Goal: Task Accomplishment & Management: Manage account settings

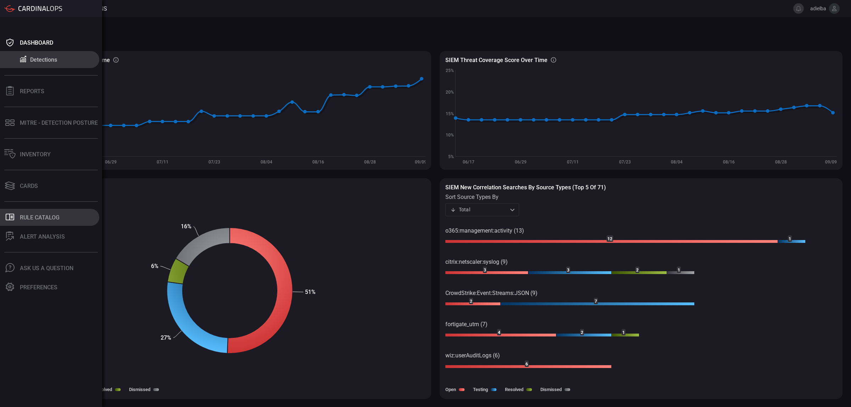
click at [40, 214] on div "Rule Catalog" at bounding box center [40, 217] width 40 height 7
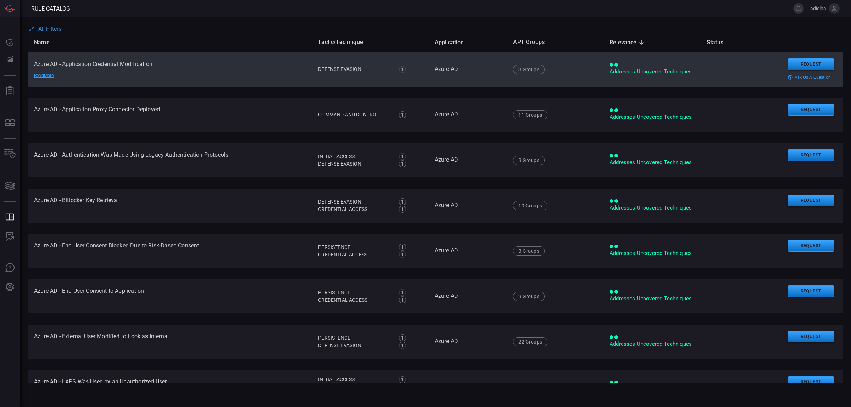
click at [121, 68] on td "Azure AD - Application Credential Modification Read More" at bounding box center [170, 69] width 284 height 34
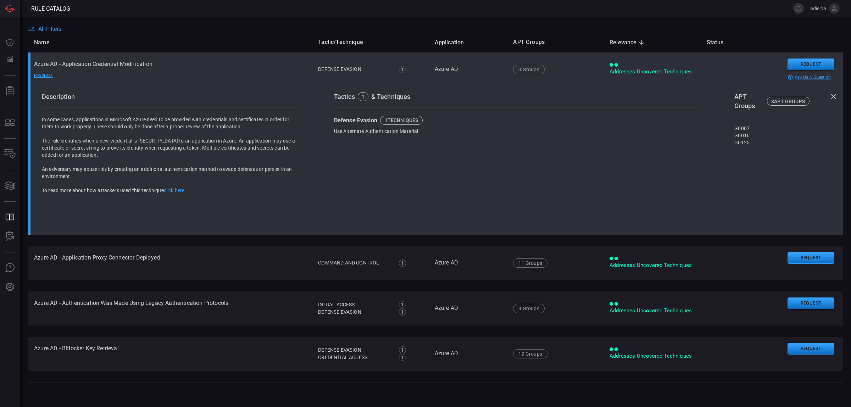
click at [42, 77] on div "Read Less" at bounding box center [59, 76] width 50 height 6
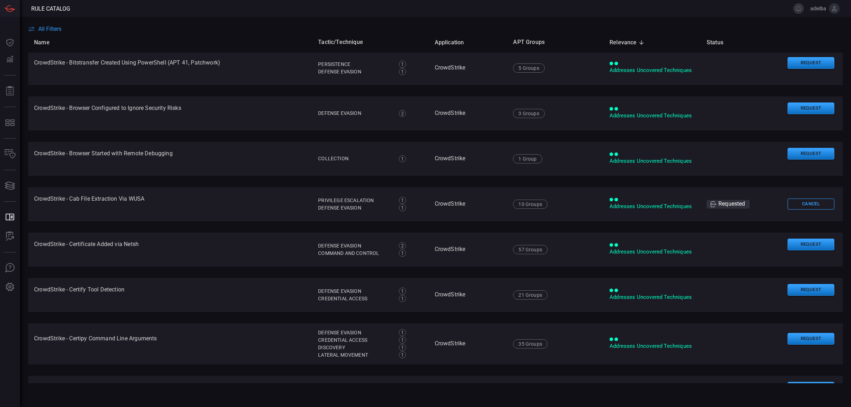
scroll to position [2006, 0]
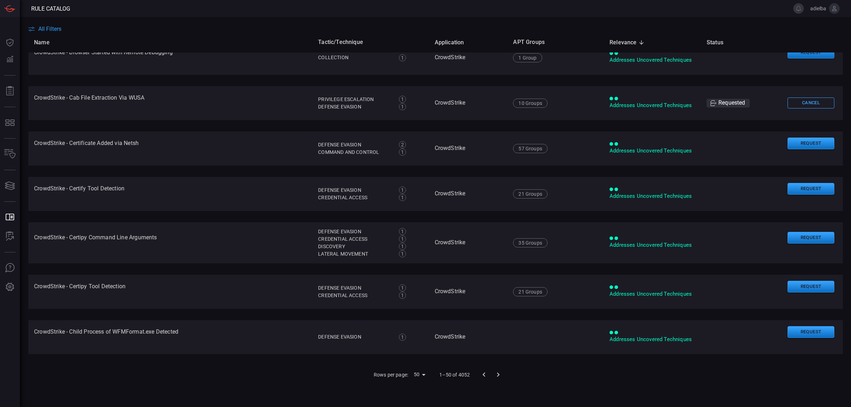
drag, startPoint x: 163, startPoint y: 32, endPoint x: 140, endPoint y: 34, distance: 23.4
click at [162, 33] on th "Name" at bounding box center [170, 42] width 284 height 20
click at [50, 30] on span "All Filters" at bounding box center [49, 29] width 23 height 7
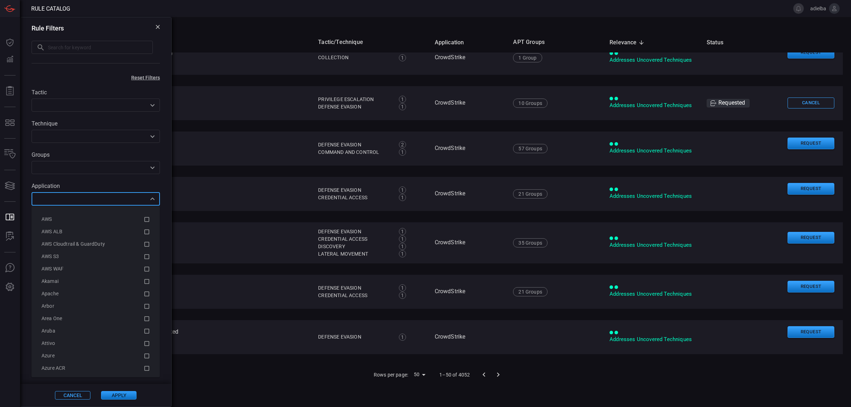
click at [63, 202] on input "text" at bounding box center [90, 198] width 112 height 9
click at [64, 315] on div "Windows" at bounding box center [92, 314] width 102 height 7
click at [114, 392] on div "Cancel Apply" at bounding box center [95, 395] width 151 height 23
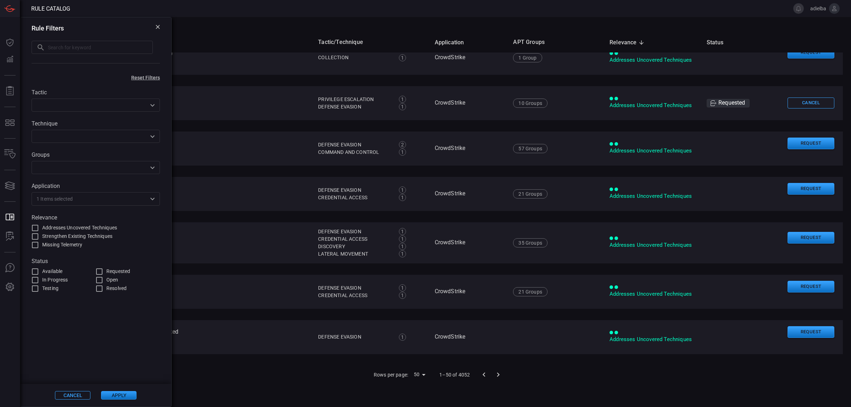
click at [116, 393] on button "Apply" at bounding box center [118, 395] width 35 height 9
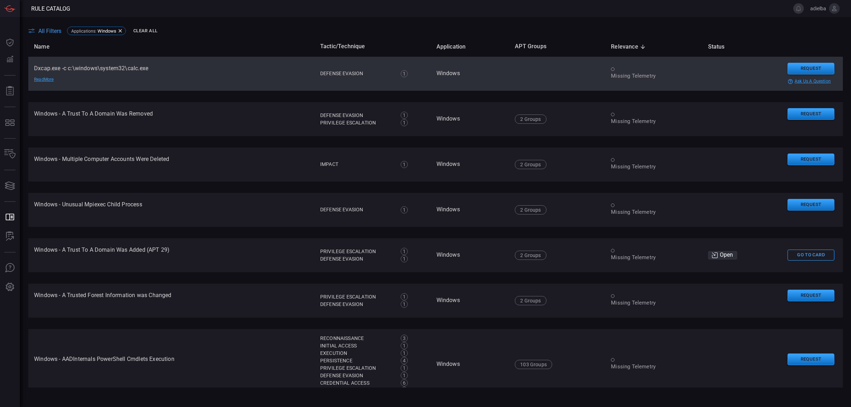
click at [217, 82] on td "Dxcap.exe -c c:\windows\system32\calc.exe Read More" at bounding box center [171, 74] width 286 height 34
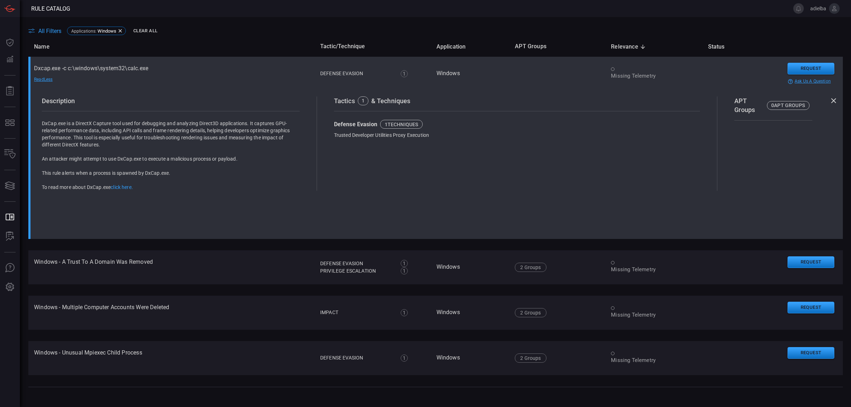
click at [587, 69] on td at bounding box center [557, 74] width 96 height 34
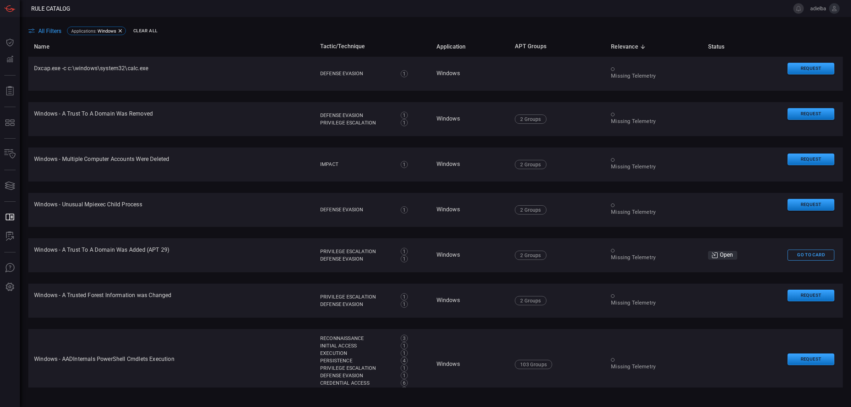
click at [631, 48] on span "Relevance sorted descending" at bounding box center [629, 47] width 37 height 9
click at [631, 48] on span "Relevance sorted ascending" at bounding box center [629, 47] width 37 height 9
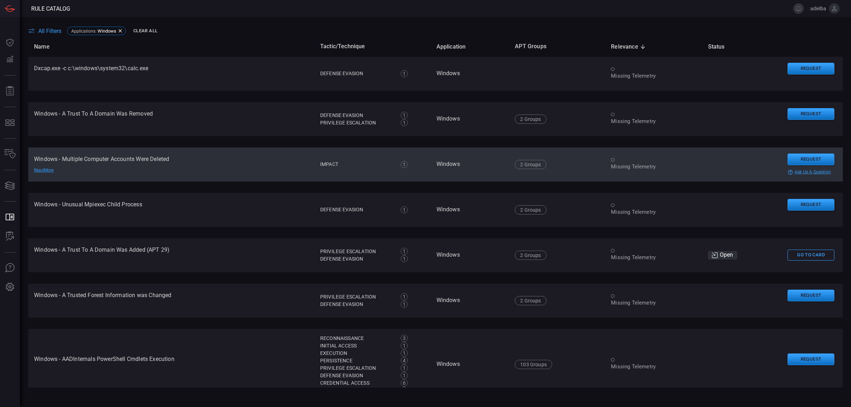
click at [124, 170] on td "Windows - Multiple Computer Accounts Were Deleted Read More" at bounding box center [171, 164] width 286 height 34
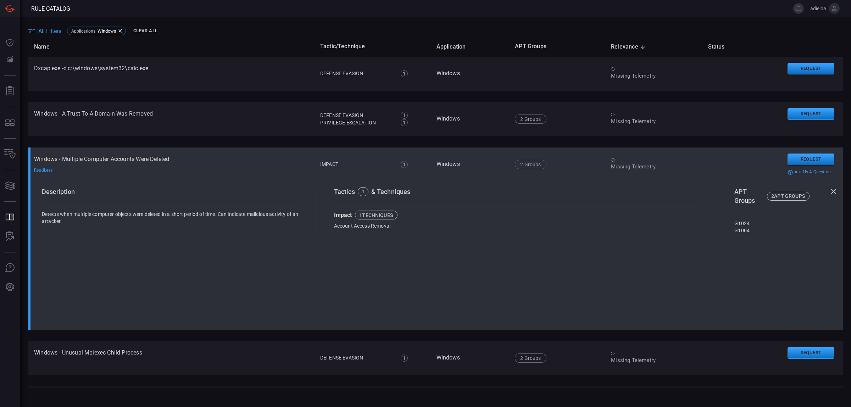
click at [224, 161] on td "Windows - Multiple Computer Accounts Were Deleted Read Less" at bounding box center [171, 164] width 286 height 34
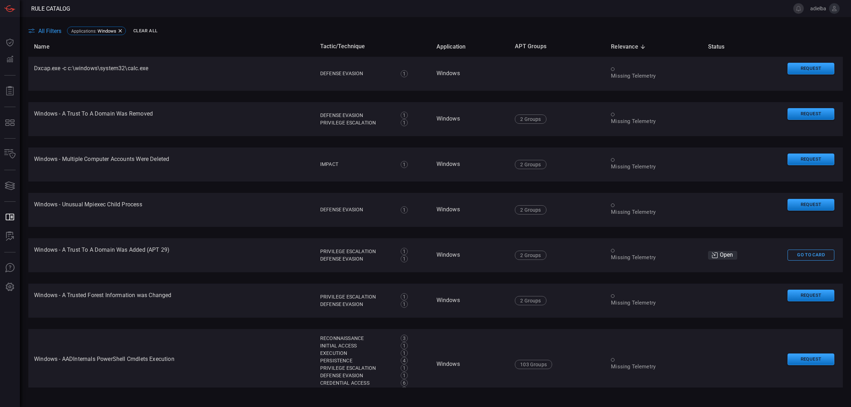
click at [48, 29] on span "All Filters" at bounding box center [49, 31] width 23 height 7
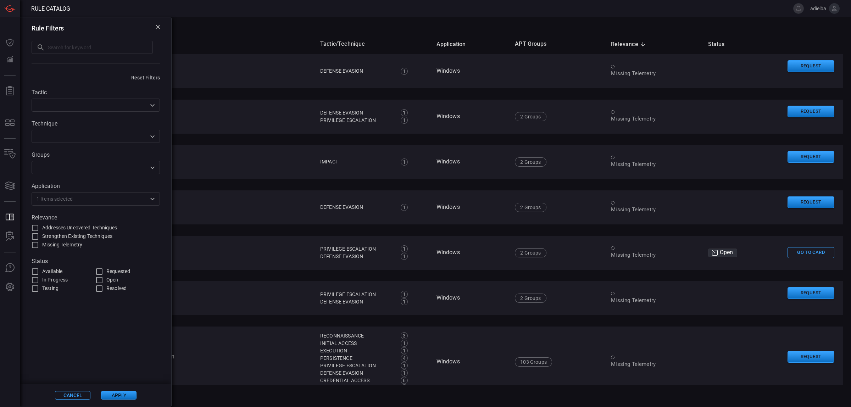
click at [67, 228] on span "Addresses Uncovered Techniques" at bounding box center [79, 227] width 75 height 7
click at [39, 228] on input "Addresses Uncovered Techniques" at bounding box center [35, 228] width 9 height 9
checkbox input "true"
click at [120, 395] on button "Apply" at bounding box center [118, 395] width 35 height 9
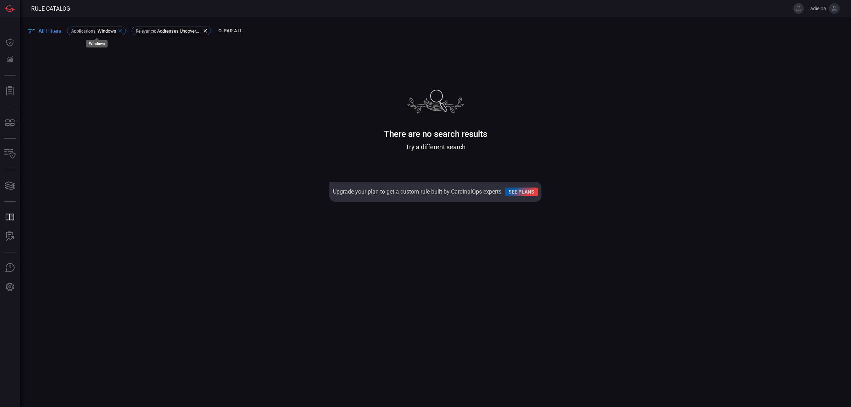
click at [121, 30] on icon at bounding box center [119, 30] width 3 height 3
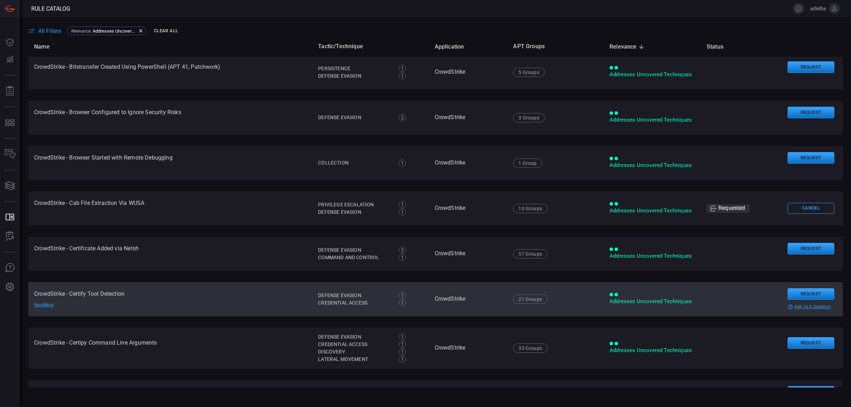
scroll to position [2006, 0]
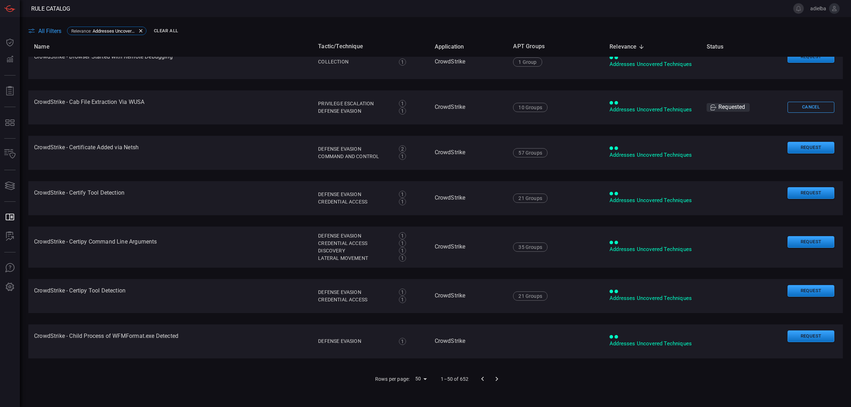
click at [495, 379] on icon "Go to next page" at bounding box center [496, 379] width 9 height 9
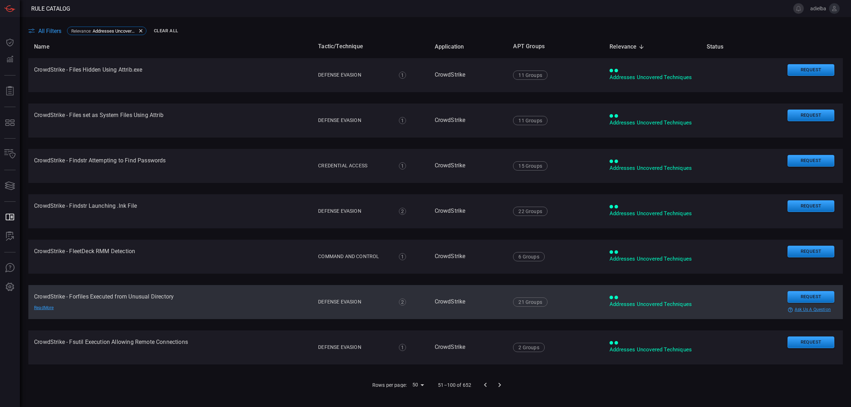
scroll to position [1955, 0]
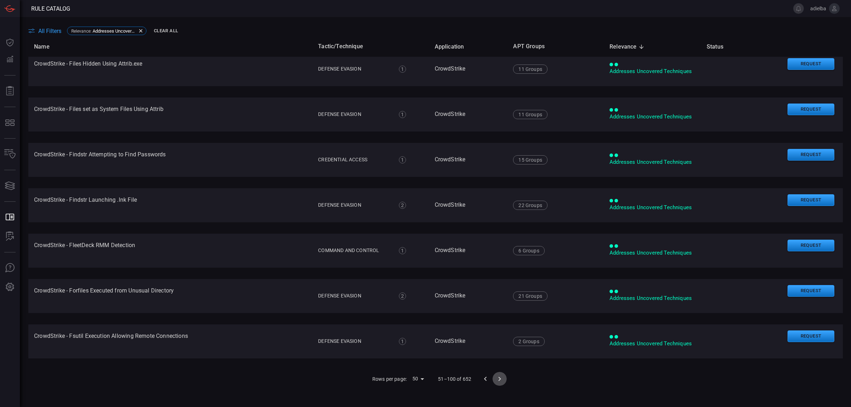
click at [497, 379] on icon "Go to next page" at bounding box center [499, 379] width 9 height 9
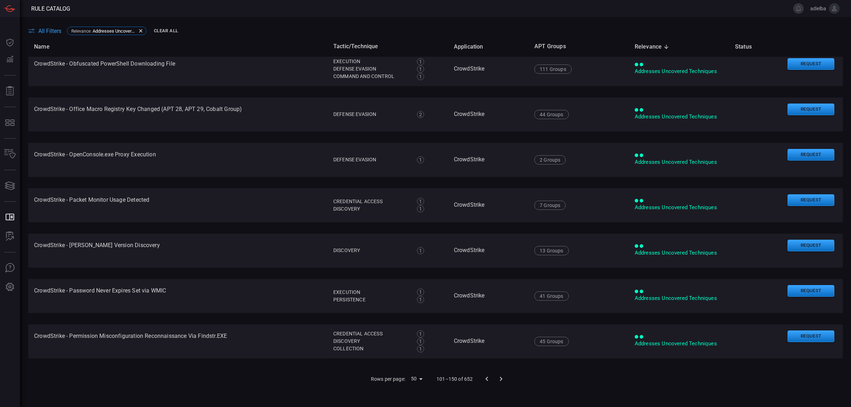
click at [499, 378] on icon "Go to next page" at bounding box center [501, 379] width 9 height 9
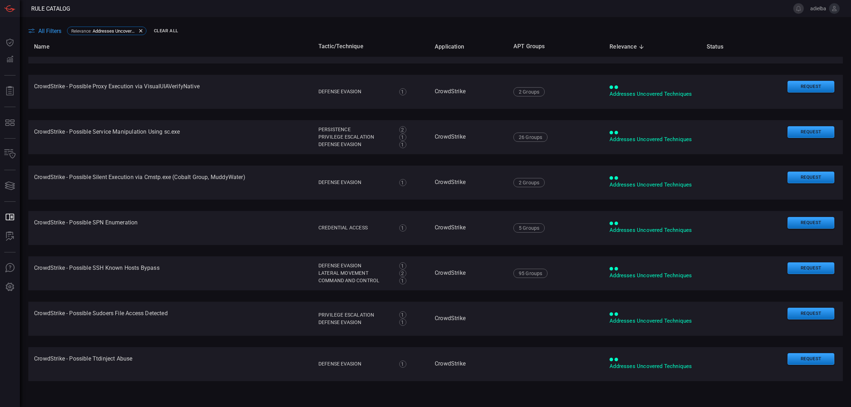
scroll to position [1063, 0]
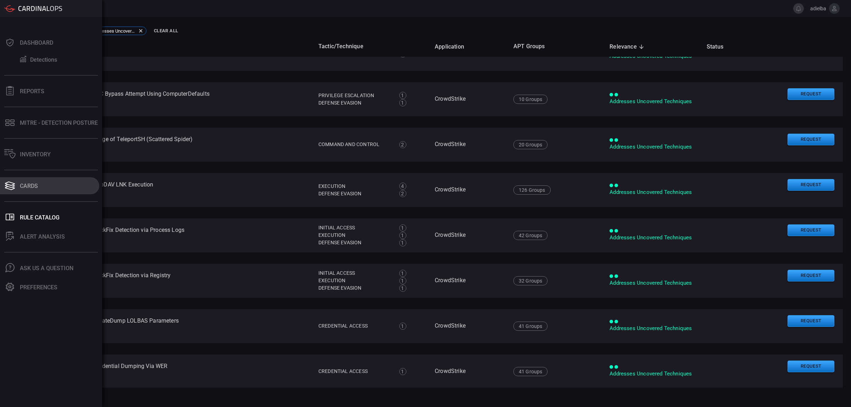
click at [27, 183] on div "Cards" at bounding box center [29, 186] width 18 height 7
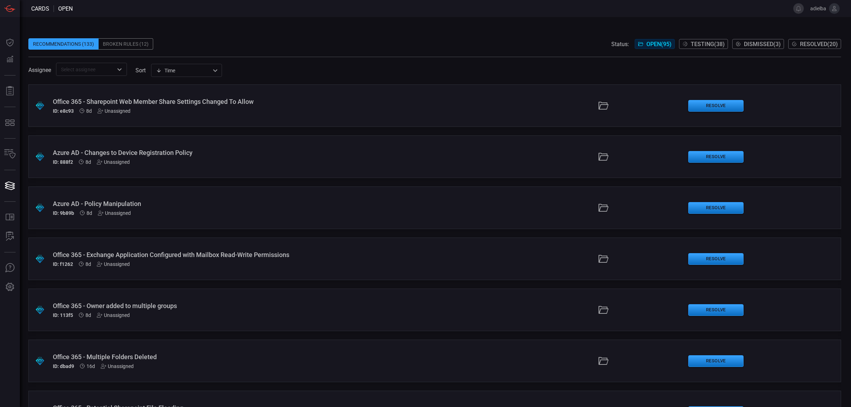
click at [123, 41] on div "Broken Rules (12)" at bounding box center [126, 43] width 55 height 11
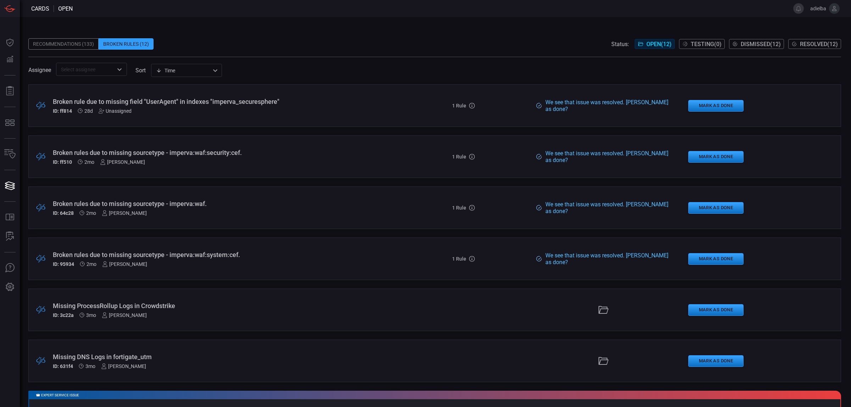
click at [125, 110] on div "Unassigned" at bounding box center [115, 111] width 33 height 6
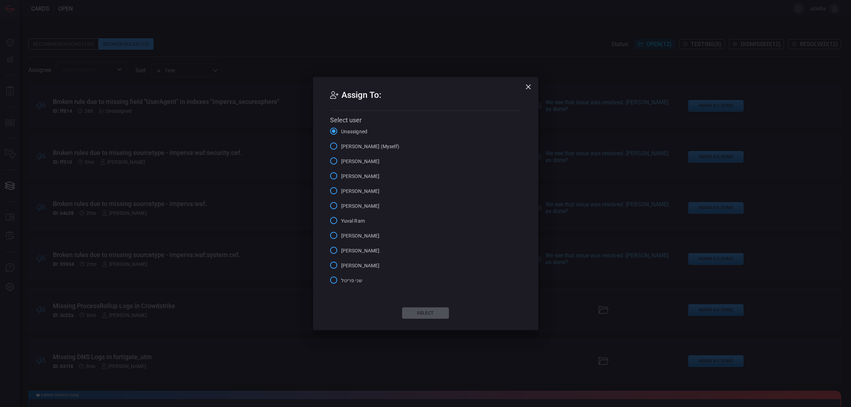
click at [347, 218] on span "Yuval Ram" at bounding box center [353, 220] width 24 height 7
click at [341, 218] on input "Yuval Ram" at bounding box center [333, 220] width 15 height 15
click at [419, 312] on button "Select" at bounding box center [425, 312] width 47 height 11
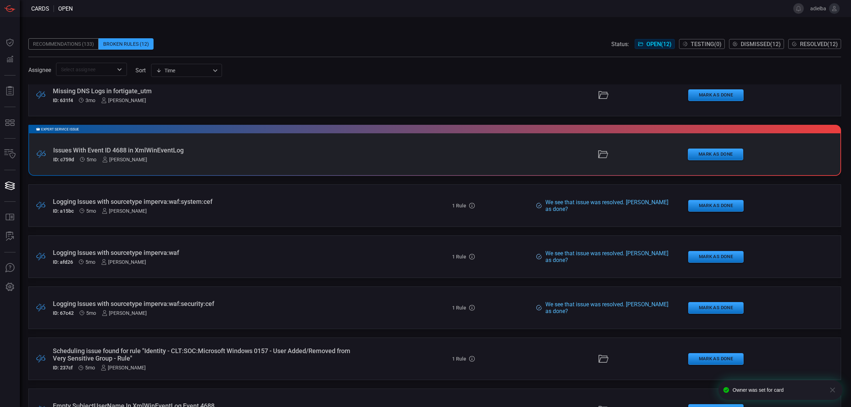
scroll to position [298, 0]
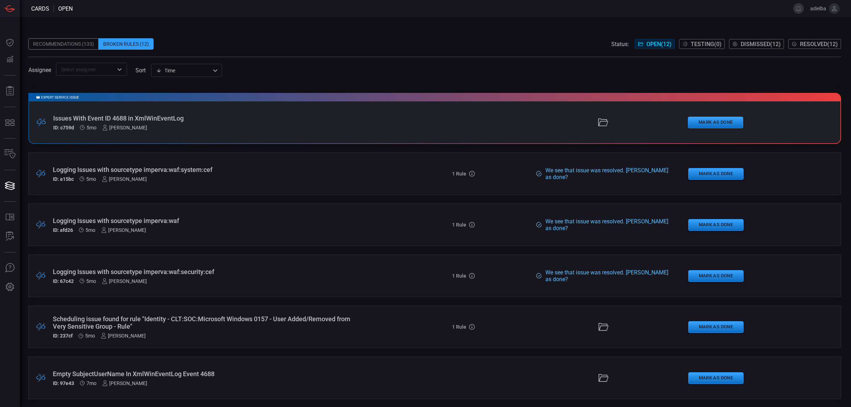
click at [123, 335] on div "[PERSON_NAME]" at bounding box center [123, 336] width 45 height 6
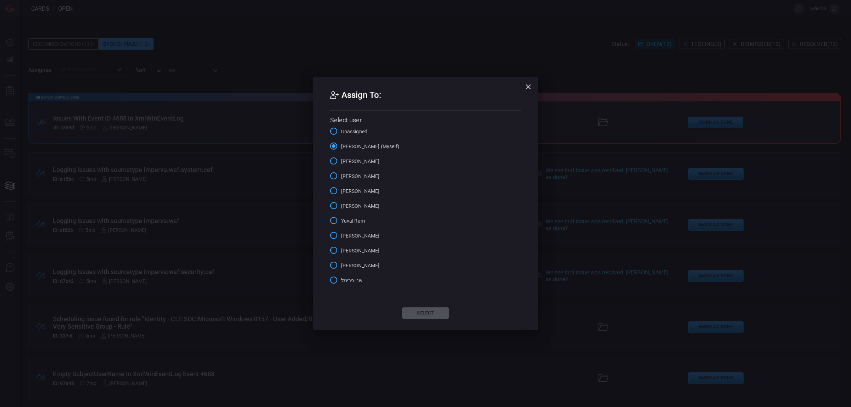
click at [338, 222] on input "Yuval Ram" at bounding box center [333, 220] width 15 height 15
click at [424, 313] on button "Select" at bounding box center [425, 312] width 47 height 11
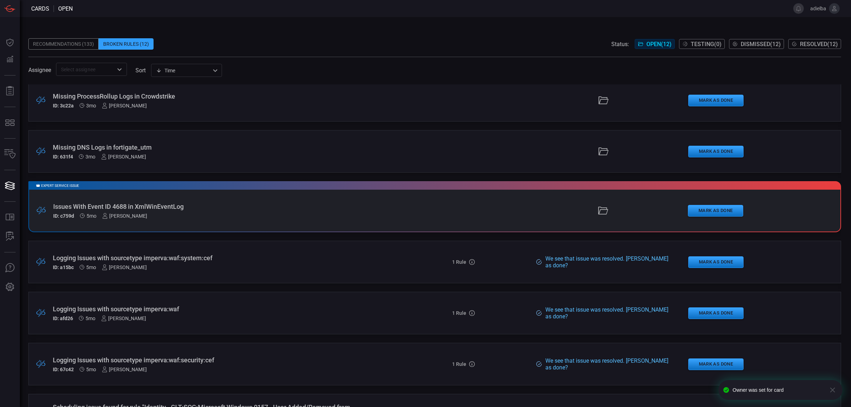
scroll to position [121, 0]
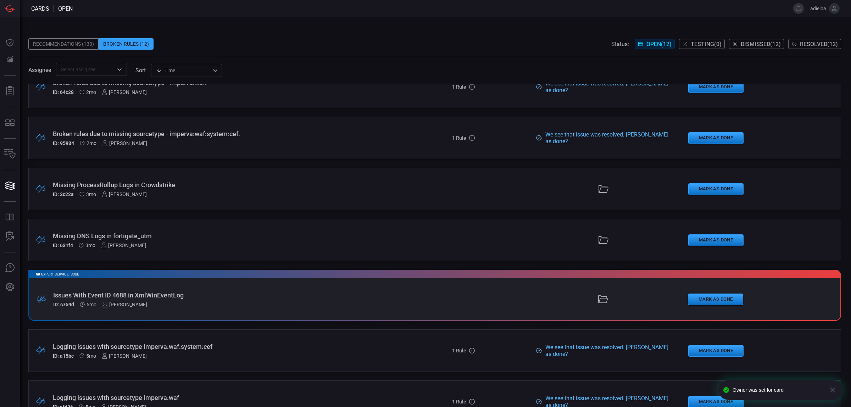
click at [126, 245] on div "[PERSON_NAME]" at bounding box center [123, 245] width 45 height 6
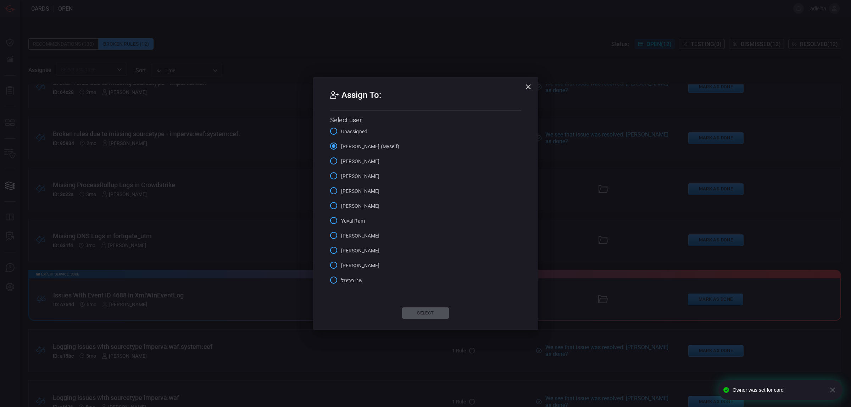
click at [351, 222] on span "Yuval Ram" at bounding box center [353, 220] width 24 height 7
click at [341, 222] on input "Yuval Ram" at bounding box center [333, 220] width 15 height 15
click at [419, 316] on button "Select" at bounding box center [425, 312] width 47 height 11
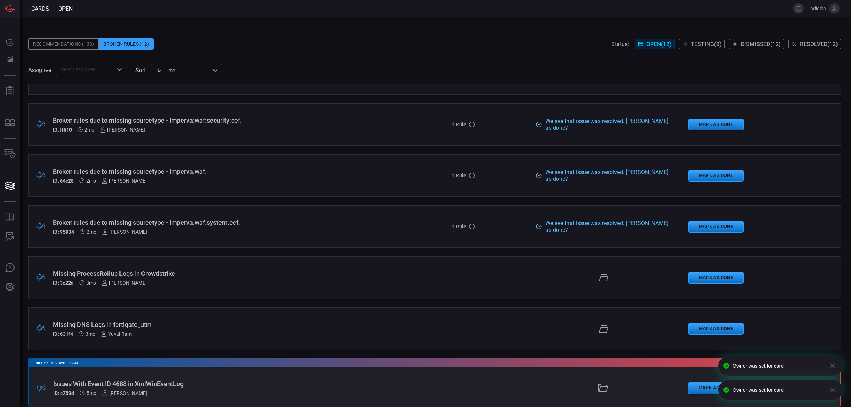
scroll to position [0, 0]
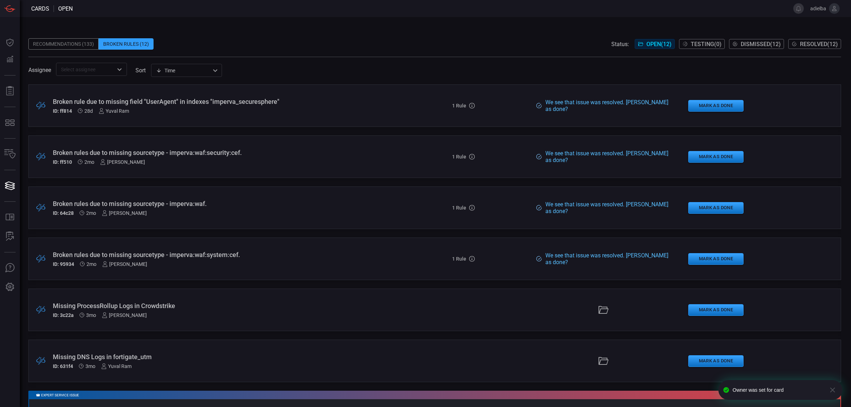
click at [114, 73] on div "​" at bounding box center [91, 69] width 71 height 13
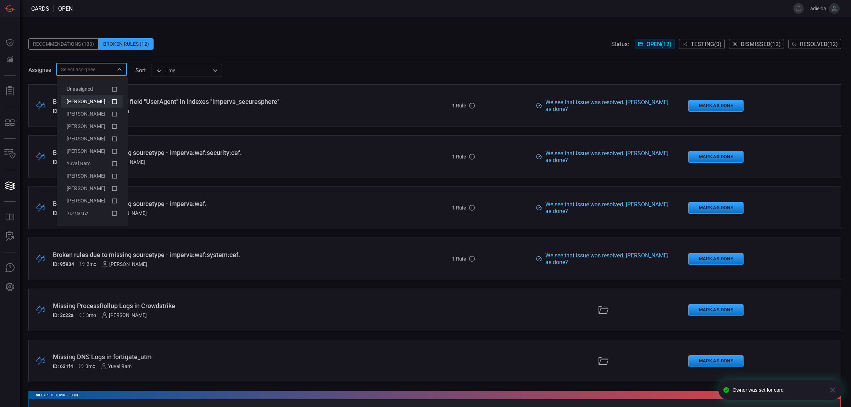
click at [95, 100] on span "[PERSON_NAME] (Myself)" at bounding box center [96, 102] width 58 height 6
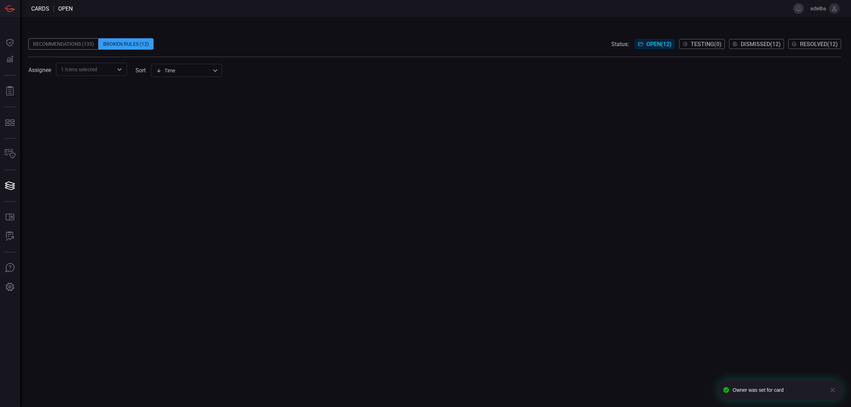
click at [298, 40] on div "Recommendations (133) Broken Rules (12) Status: Open ( 12 ) Testing ( 0 ) Dismi…" at bounding box center [434, 43] width 812 height 11
click at [66, 47] on div "Recommendations (133)" at bounding box center [63, 43] width 70 height 11
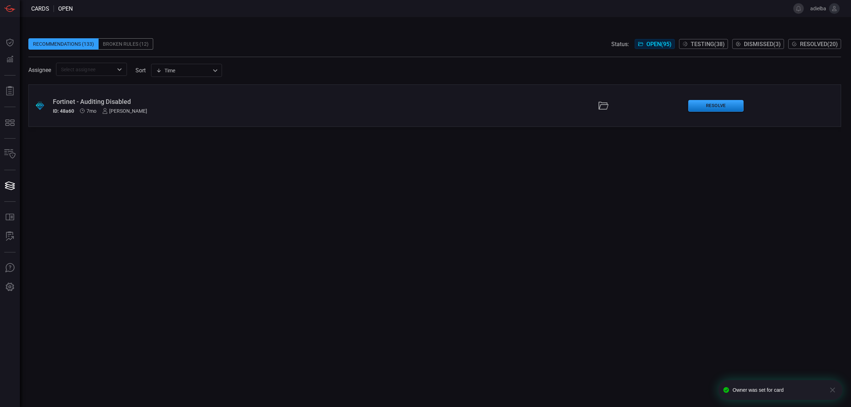
click at [698, 41] on span "Testing ( 38 )" at bounding box center [707, 44] width 34 height 7
